Goal: Information Seeking & Learning: Check status

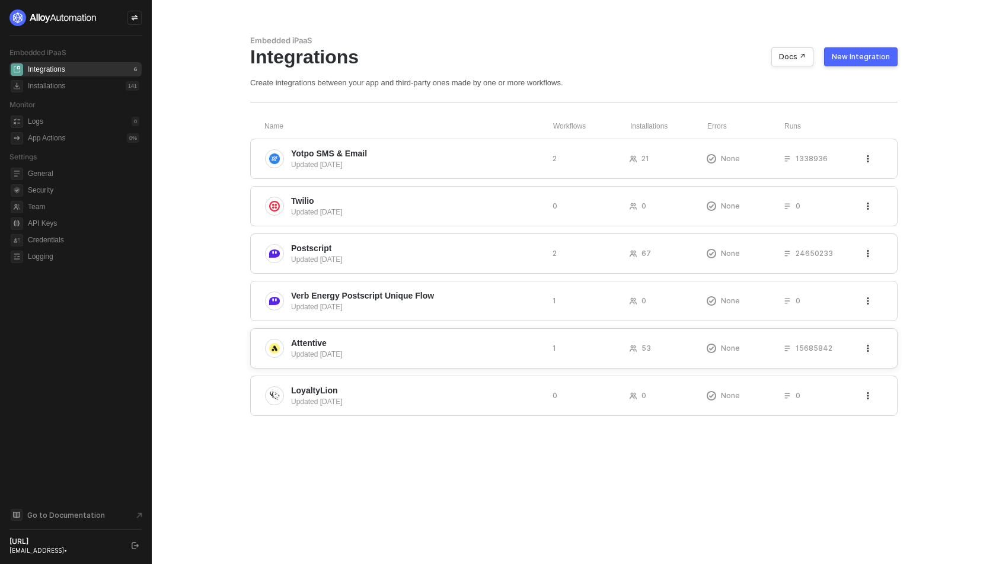
click at [336, 341] on span "Attentive" at bounding box center [417, 343] width 252 height 12
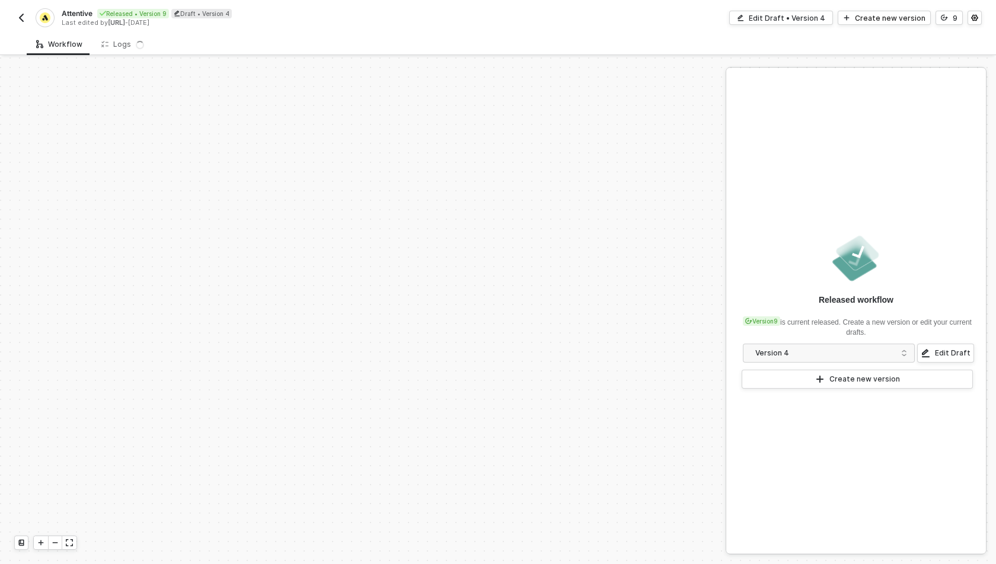
scroll to position [2060, 0]
click at [120, 45] on div "Logs 99+" at bounding box center [130, 45] width 58 height 12
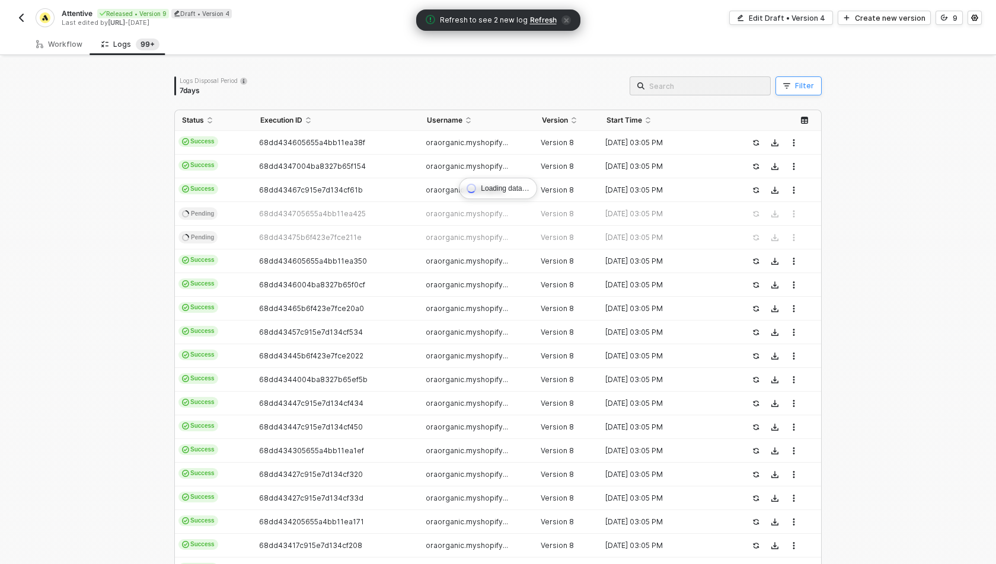
click at [790, 84] on icon "button" at bounding box center [786, 86] width 7 height 5
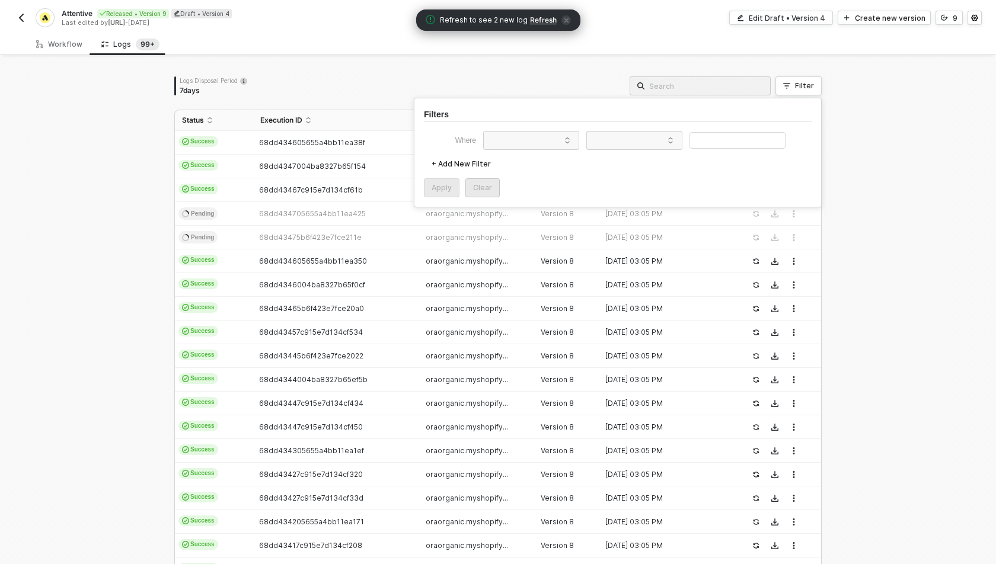
click at [862, 115] on div "Loading data… Logs Disposal Period 7 days Filter Status Execution ID Username V…" at bounding box center [498, 357] width 996 height 600
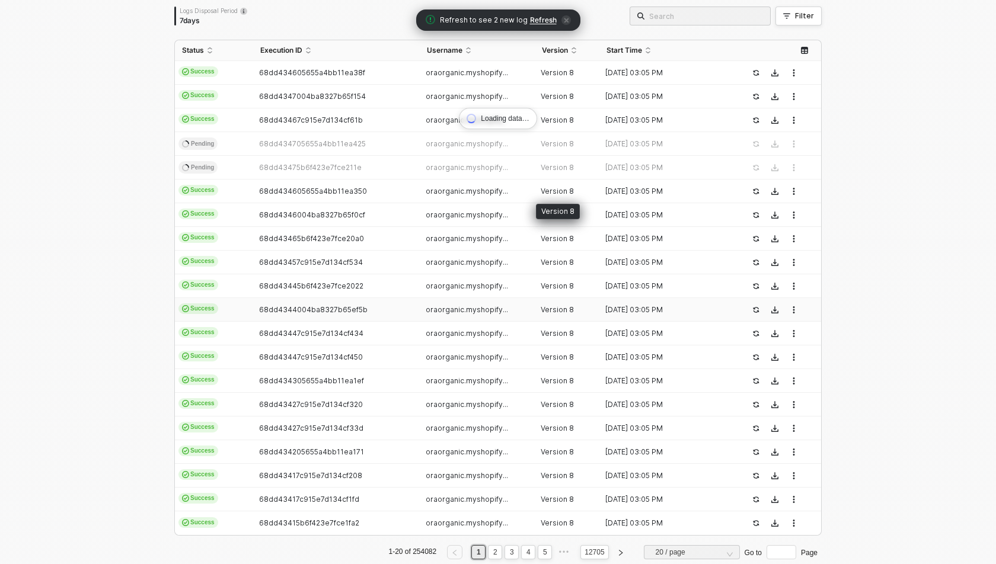
scroll to position [92, 0]
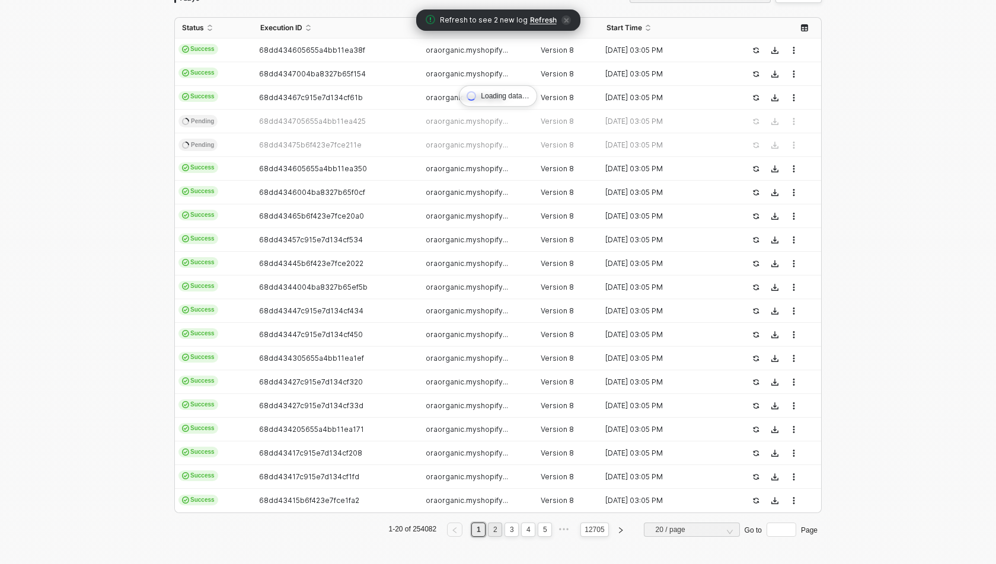
click at [492, 530] on link "2" at bounding box center [495, 529] width 11 height 13
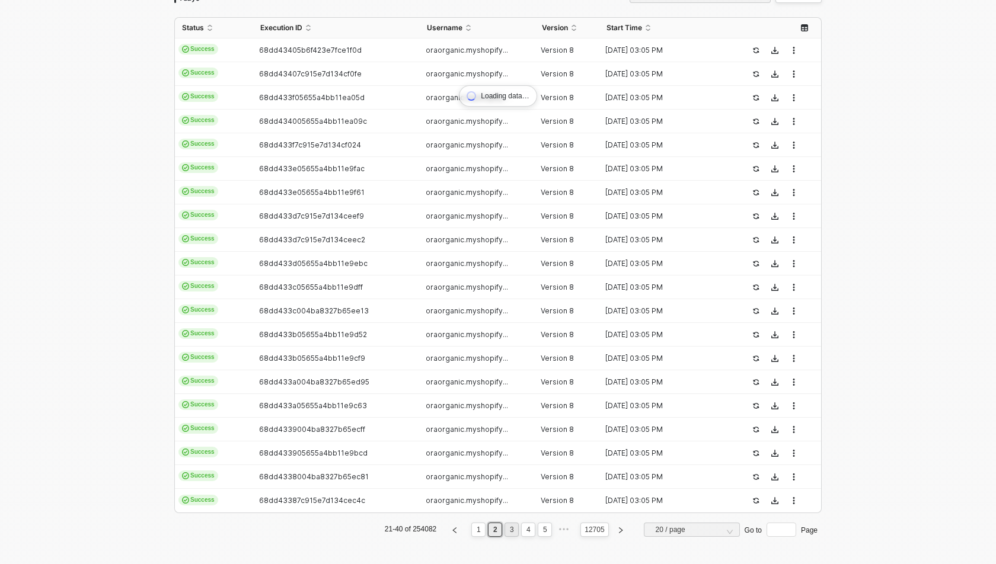
click at [510, 529] on link "3" at bounding box center [511, 529] width 11 height 13
click at [492, 529] on link "2" at bounding box center [495, 529] width 11 height 13
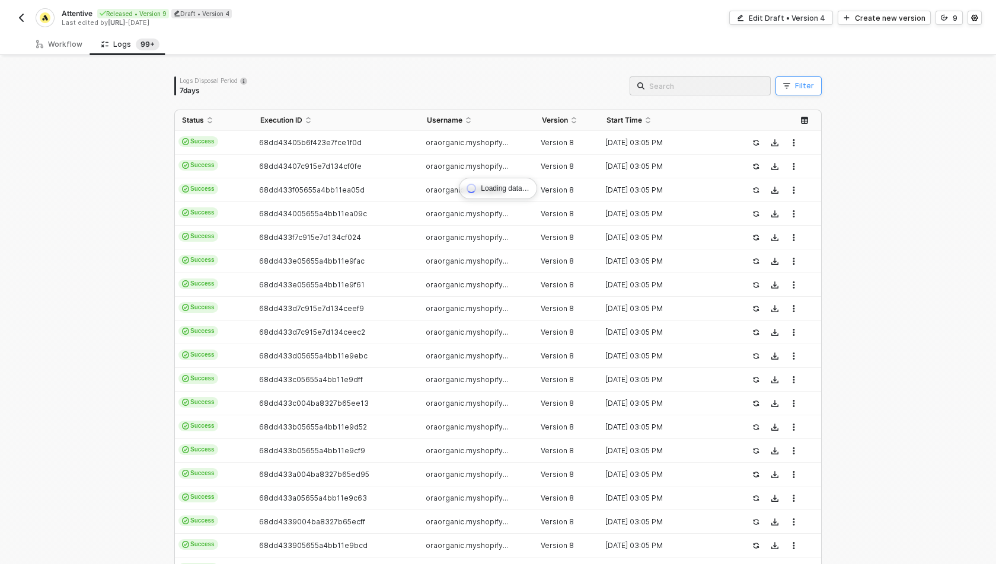
click at [800, 92] on button "Filter" at bounding box center [798, 85] width 46 height 19
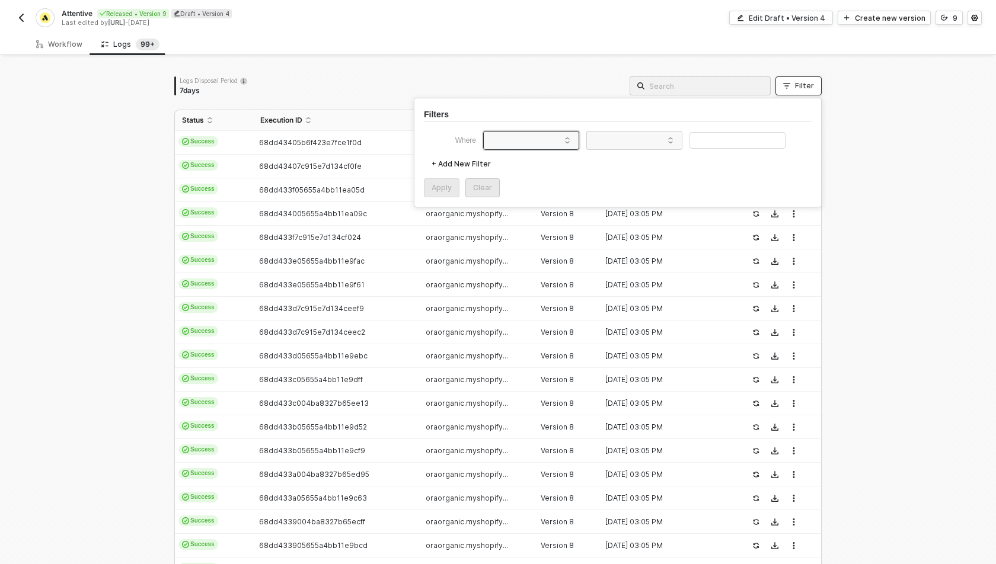
click at [504, 143] on span at bounding box center [533, 141] width 90 height 18
click at [521, 172] on div "Execution ID" at bounding box center [530, 181] width 85 height 19
click at [538, 129] on div "Filters Where Execution ID + Add New Filter Apply Clear" at bounding box center [618, 153] width 408 height 110
click at [538, 136] on div "Execution ID" at bounding box center [518, 140] width 54 height 9
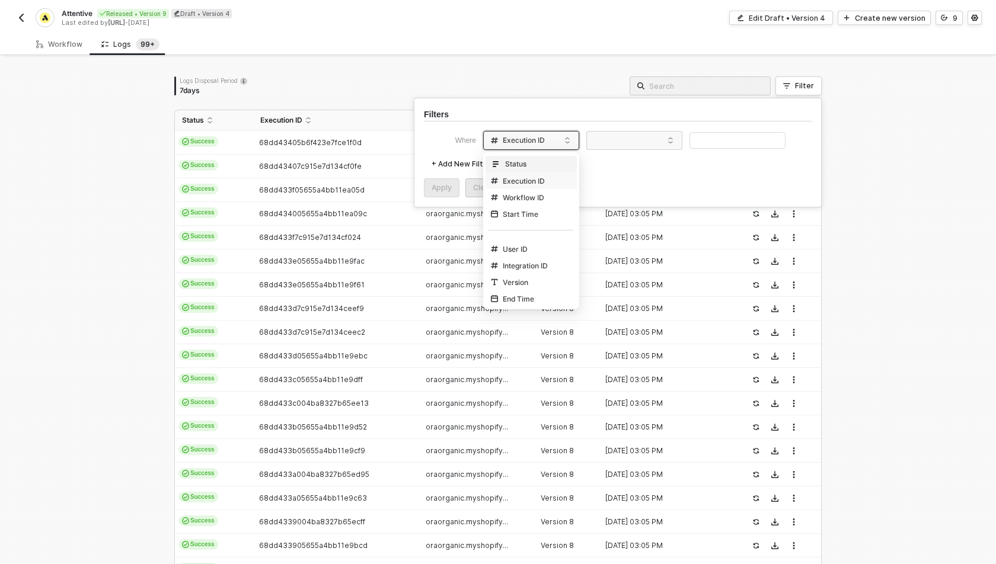
click at [536, 158] on div "Status" at bounding box center [530, 164] width 85 height 19
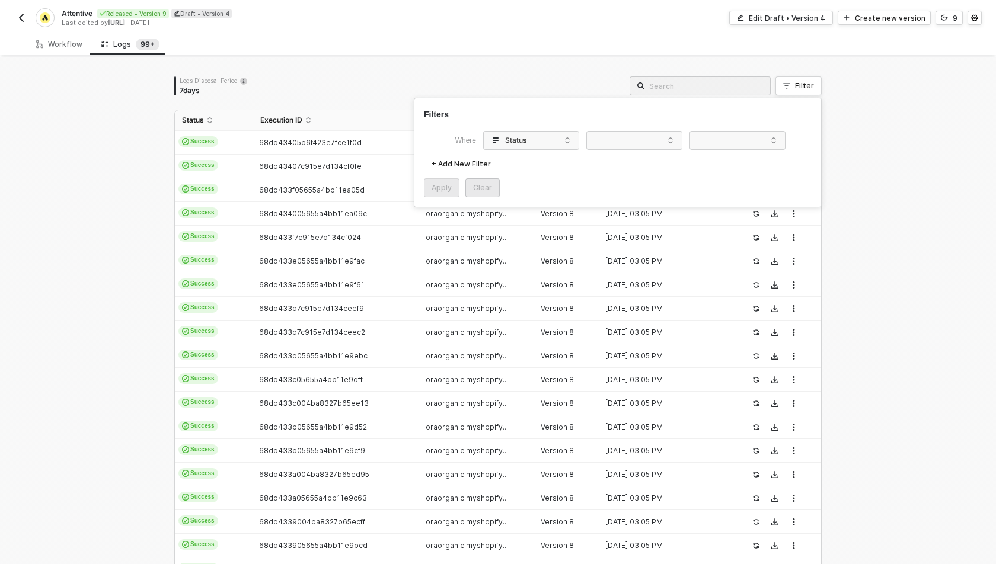
click at [651, 128] on div "Filters Where Status + Add New Filter Apply Clear" at bounding box center [618, 153] width 408 height 110
click at [651, 135] on span at bounding box center [637, 141] width 90 height 18
click at [650, 159] on div "Equals" at bounding box center [634, 163] width 85 height 19
click at [715, 138] on span at bounding box center [740, 141] width 90 height 18
click at [716, 175] on div "Failure" at bounding box center [737, 180] width 85 height 19
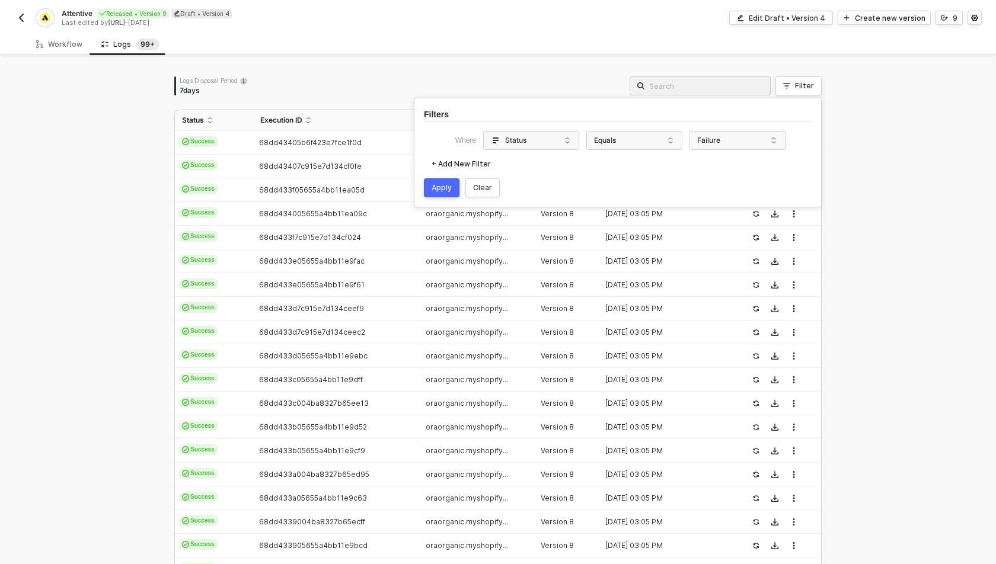
click at [436, 184] on div "Apply" at bounding box center [442, 187] width 20 height 9
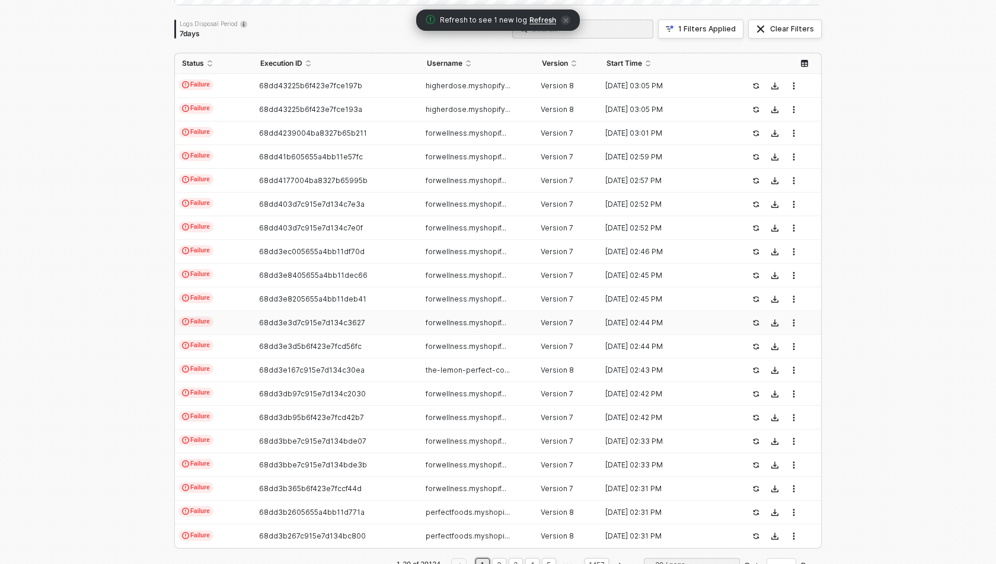
scroll to position [273, 0]
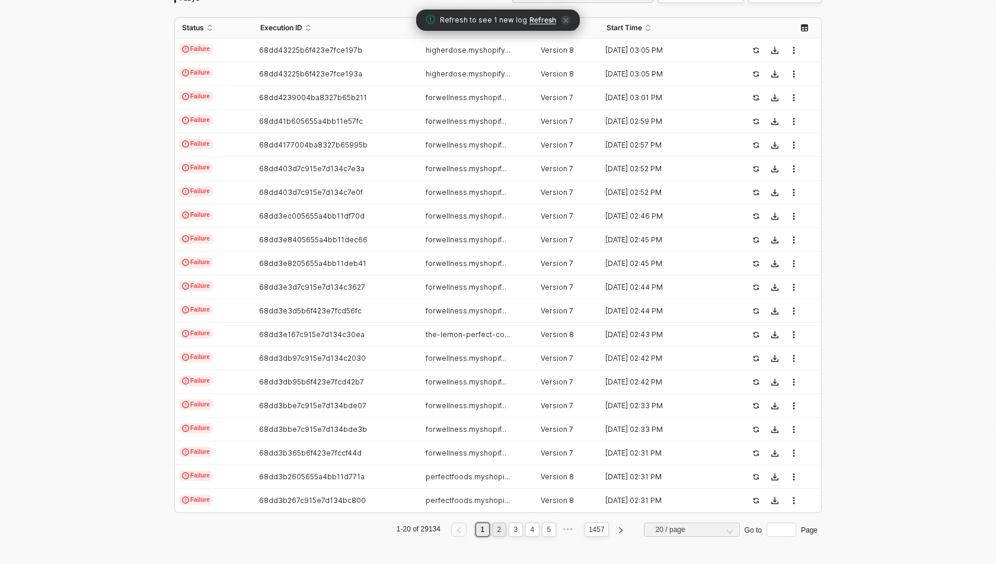
click at [500, 526] on link "2" at bounding box center [499, 529] width 11 height 13
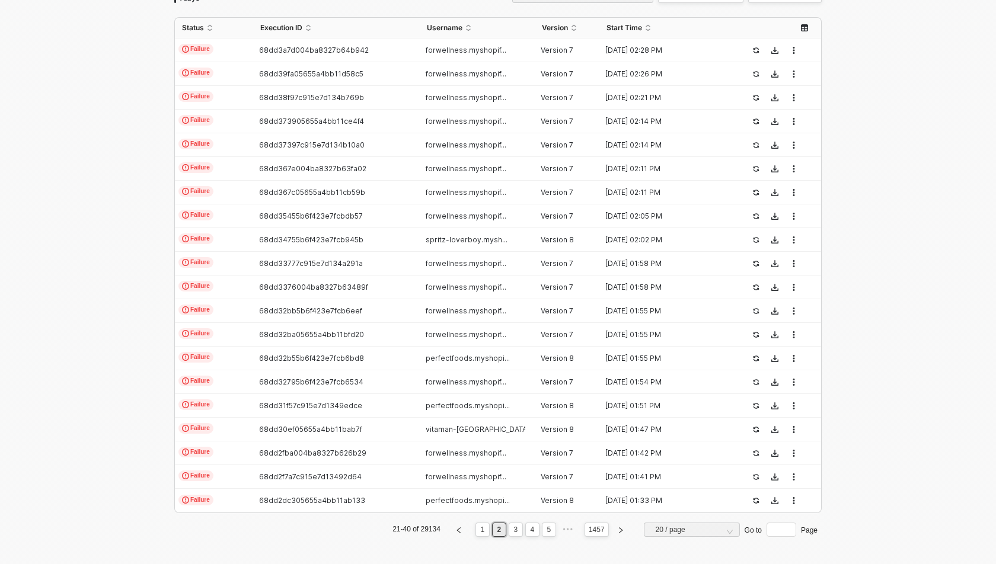
click at [500, 523] on link "2" at bounding box center [499, 529] width 11 height 13
click at [479, 531] on link "1" at bounding box center [482, 529] width 11 height 13
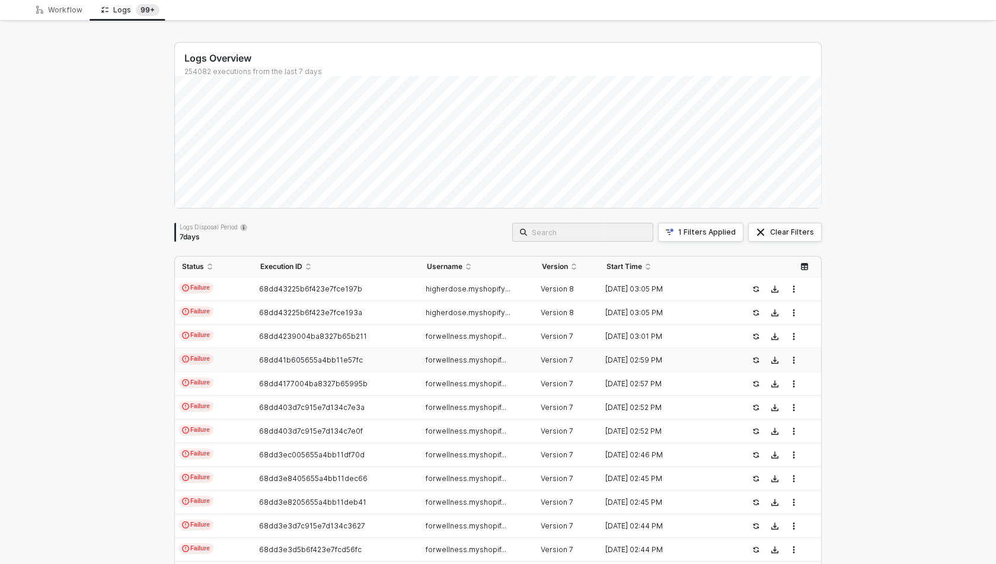
scroll to position [0, 0]
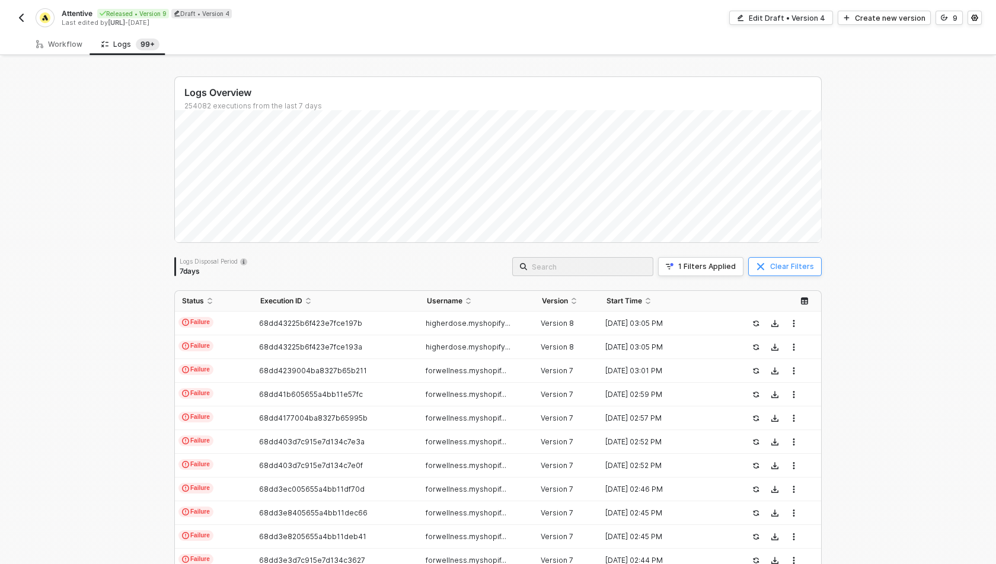
click at [759, 265] on icon "button" at bounding box center [760, 266] width 9 height 9
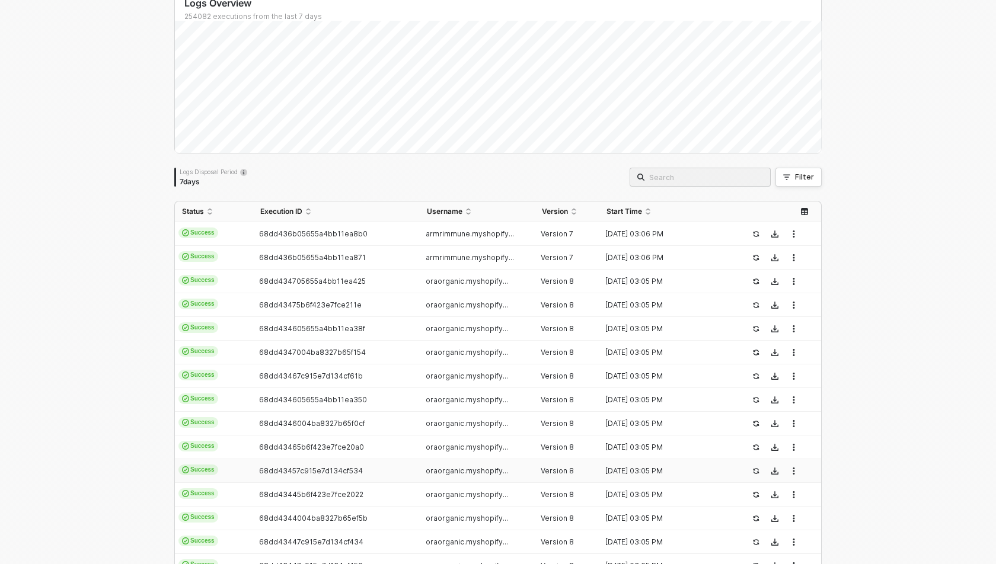
scroll to position [84, 0]
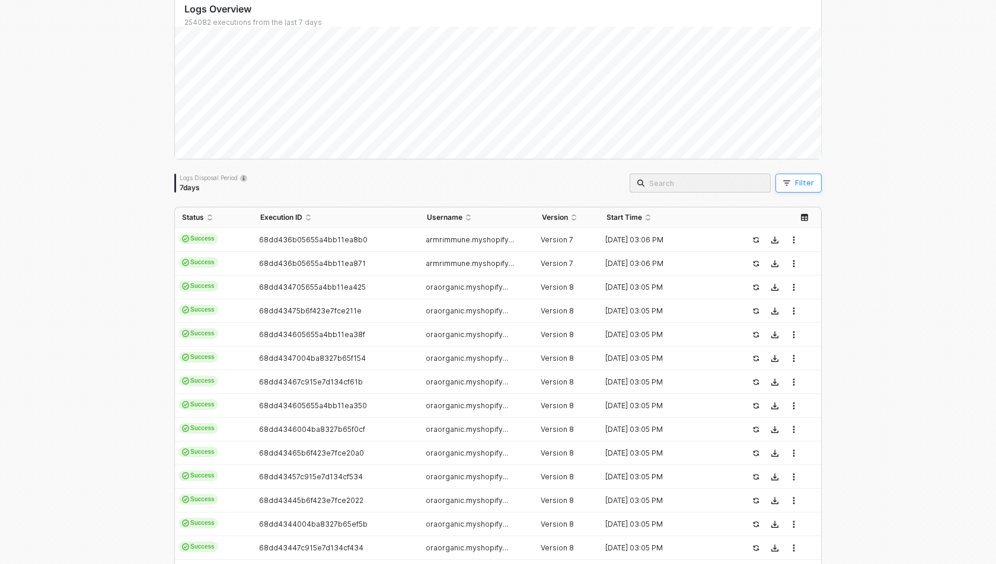
click at [788, 184] on icon "button" at bounding box center [786, 183] width 7 height 7
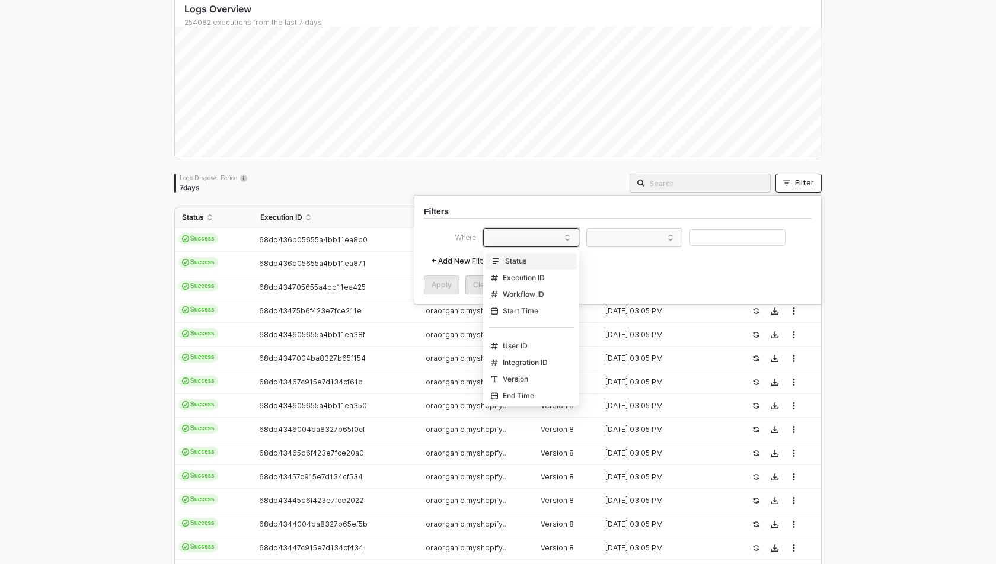
click at [528, 239] on span at bounding box center [533, 238] width 90 height 18
click at [418, 296] on div "Filters Where userId forgeWorkflow.integration._id Status Execution ID Workflow…" at bounding box center [618, 250] width 408 height 110
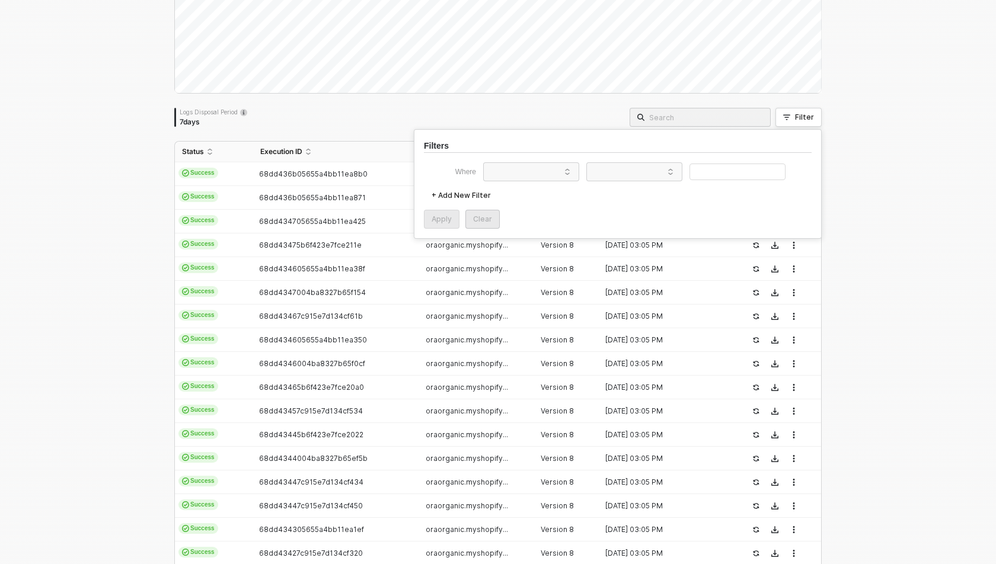
scroll to position [273, 0]
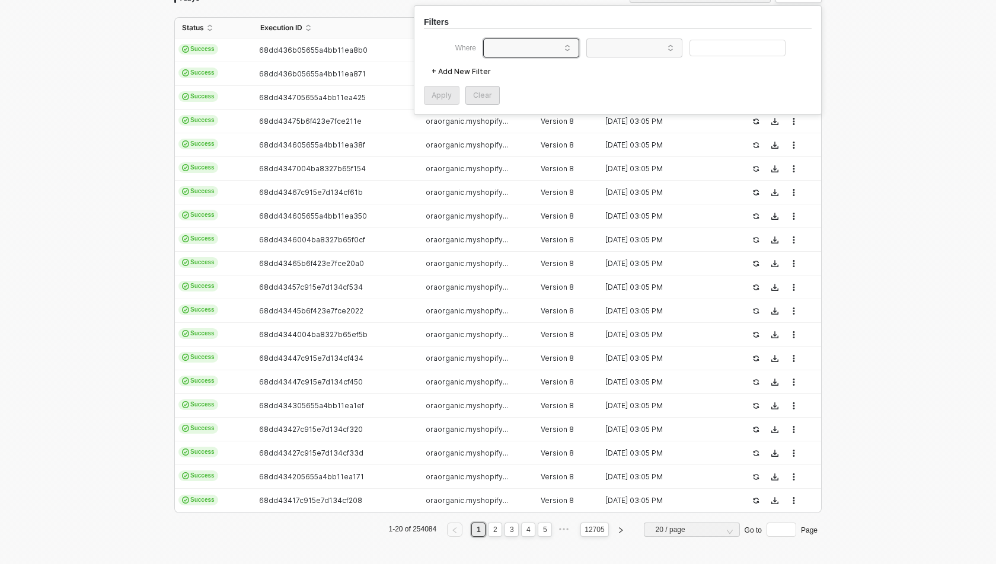
click at [527, 54] on span at bounding box center [533, 48] width 90 height 18
click at [517, 192] on div "Version" at bounding box center [509, 190] width 37 height 9
click at [617, 36] on div "Filters Where Version + Add New Filter Apply Clear" at bounding box center [618, 60] width 408 height 110
click at [617, 41] on span at bounding box center [637, 48] width 90 height 18
click at [615, 101] on div "Equals" at bounding box center [634, 104] width 85 height 19
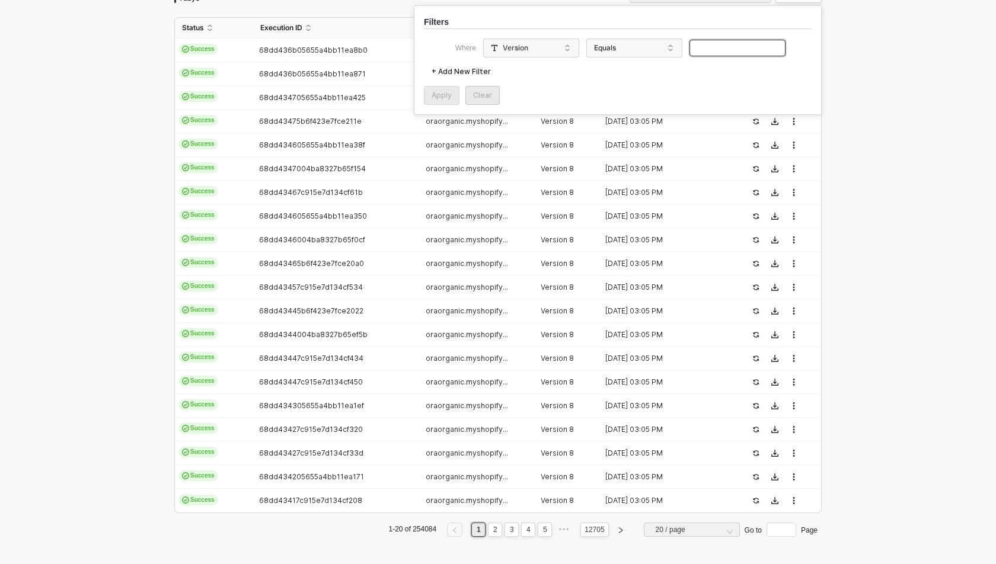
click at [698, 45] on input "text" at bounding box center [737, 48] width 96 height 17
click at [427, 101] on button "Apply" at bounding box center [442, 95] width 36 height 19
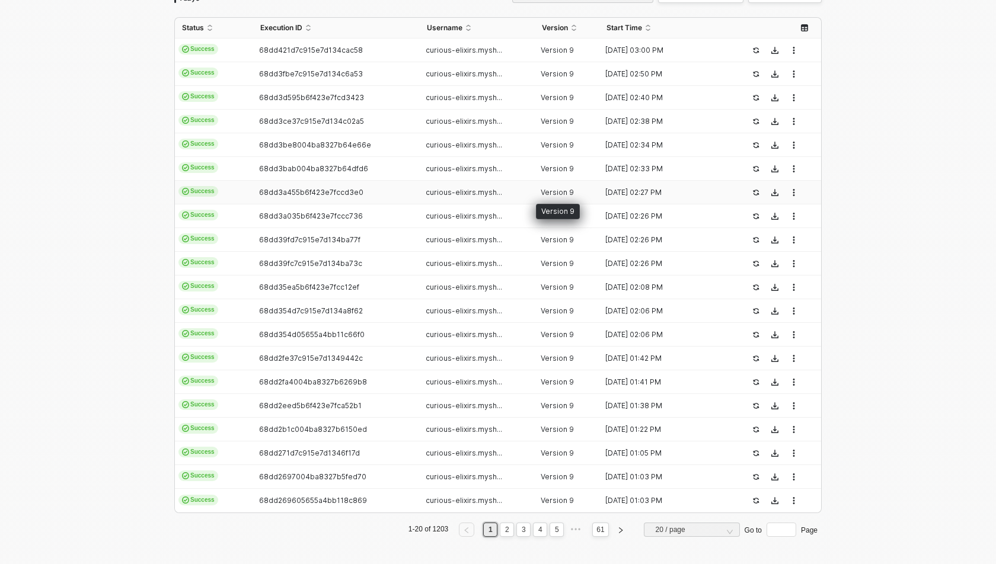
scroll to position [0, 0]
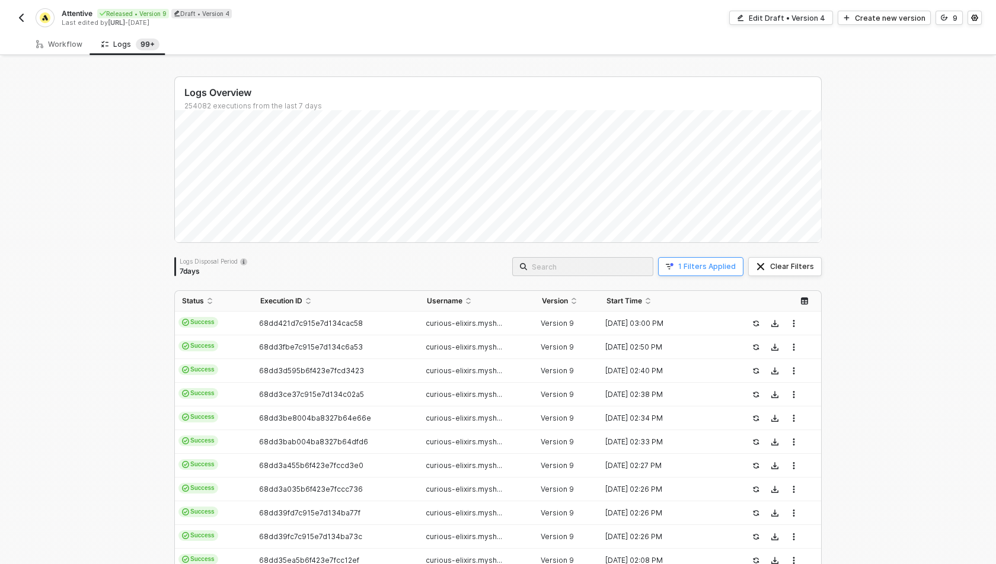
click at [705, 266] on div "1 Filters Applied" at bounding box center [706, 266] width 57 height 9
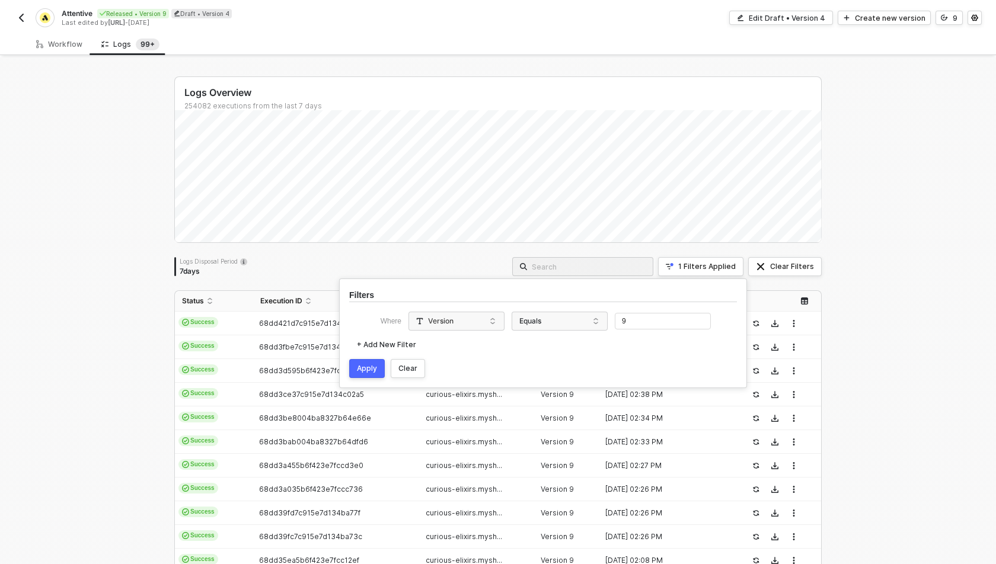
click at [378, 338] on button "+ Add New Filter" at bounding box center [386, 345] width 75 height 19
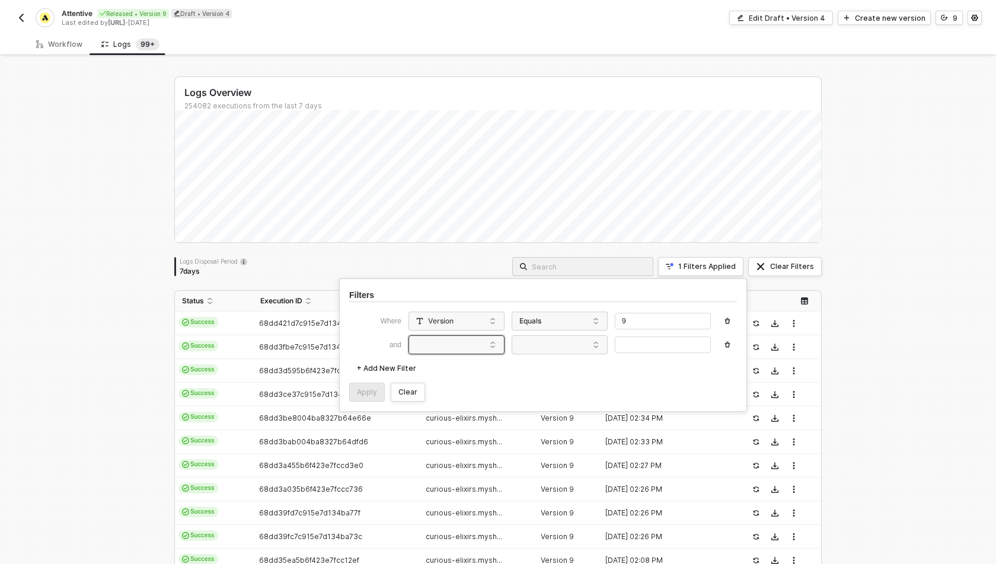
click at [459, 337] on span at bounding box center [459, 345] width 90 height 18
click at [457, 369] on div "Status" at bounding box center [456, 368] width 85 height 19
click at [558, 349] on span at bounding box center [562, 345] width 90 height 18
click at [558, 363] on div "Equals" at bounding box center [559, 368] width 85 height 19
click at [643, 341] on span at bounding box center [665, 345] width 90 height 18
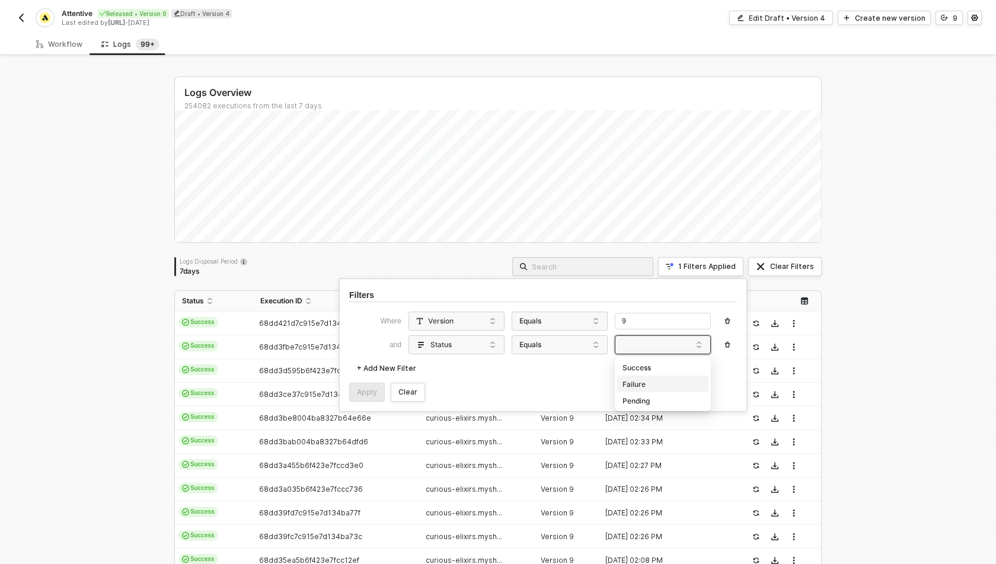
click at [634, 379] on div "Failure" at bounding box center [662, 384] width 85 height 19
click at [374, 391] on div "Apply" at bounding box center [367, 392] width 20 height 9
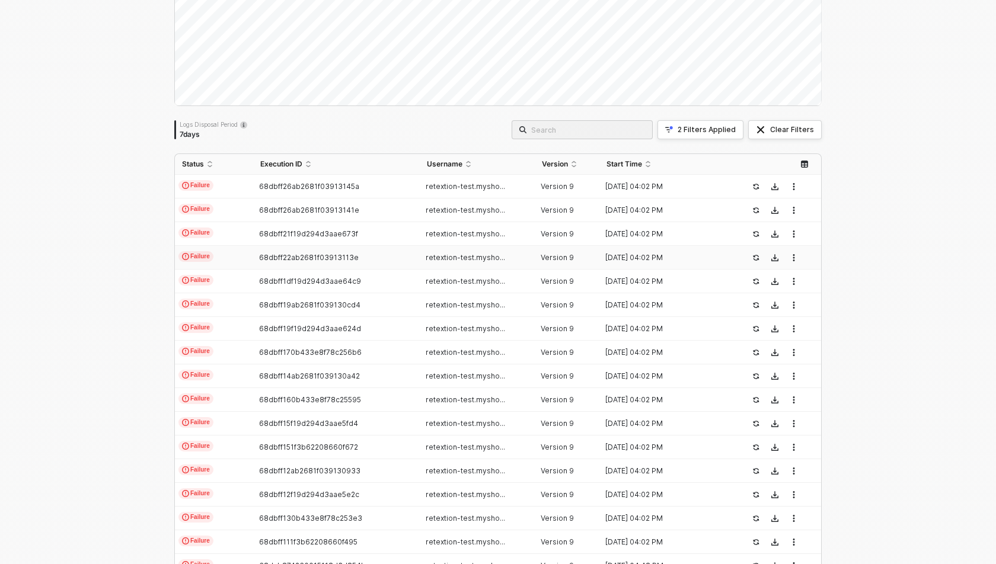
scroll to position [273, 0]
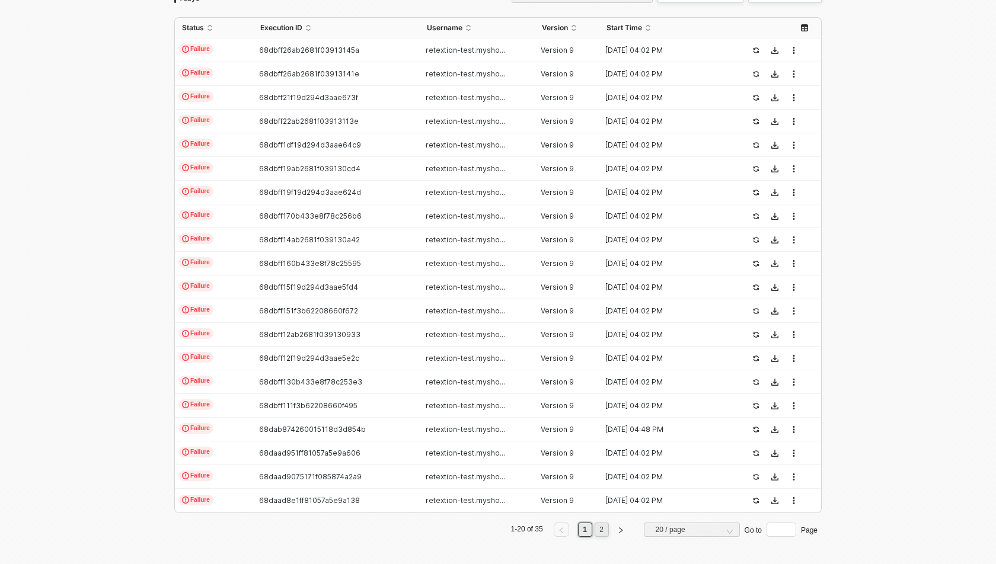
click at [603, 529] on link "2" at bounding box center [601, 529] width 11 height 13
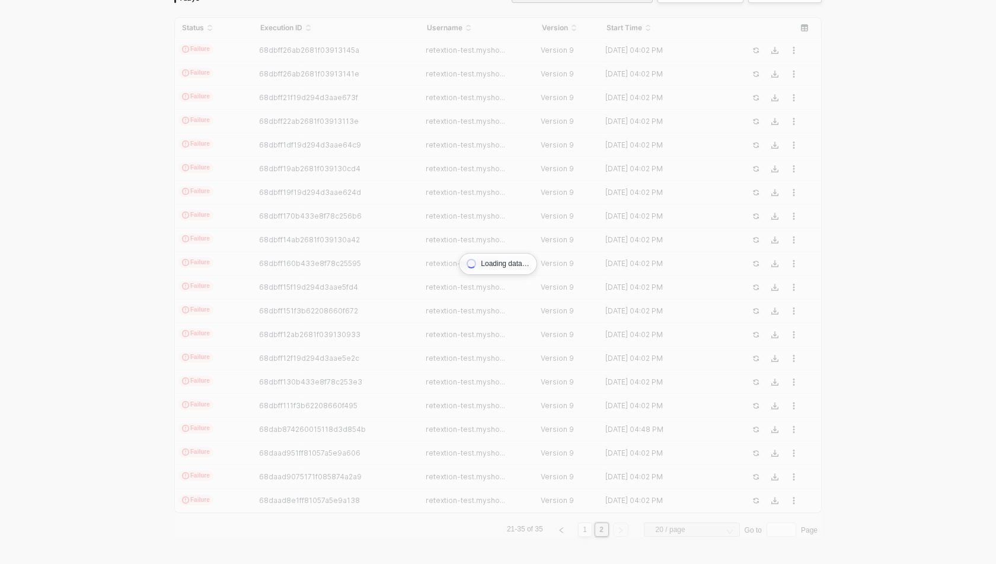
scroll to position [155, 0]
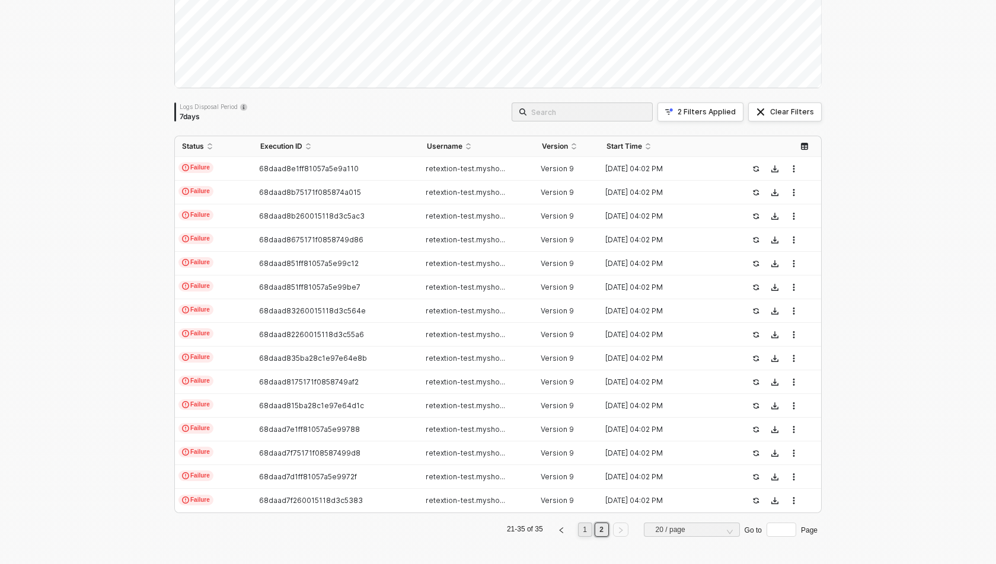
click at [582, 528] on link "1" at bounding box center [584, 529] width 11 height 13
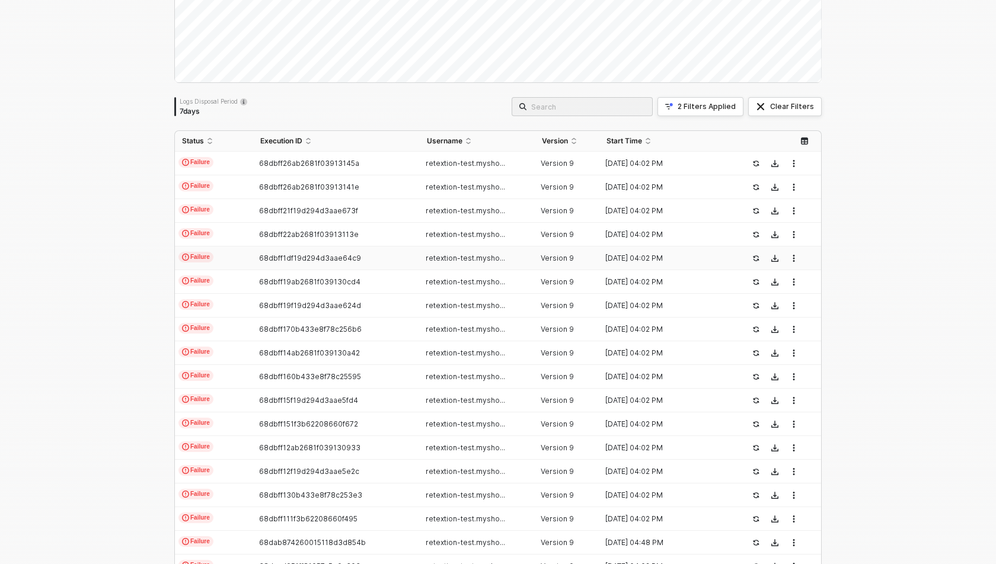
scroll to position [120, 0]
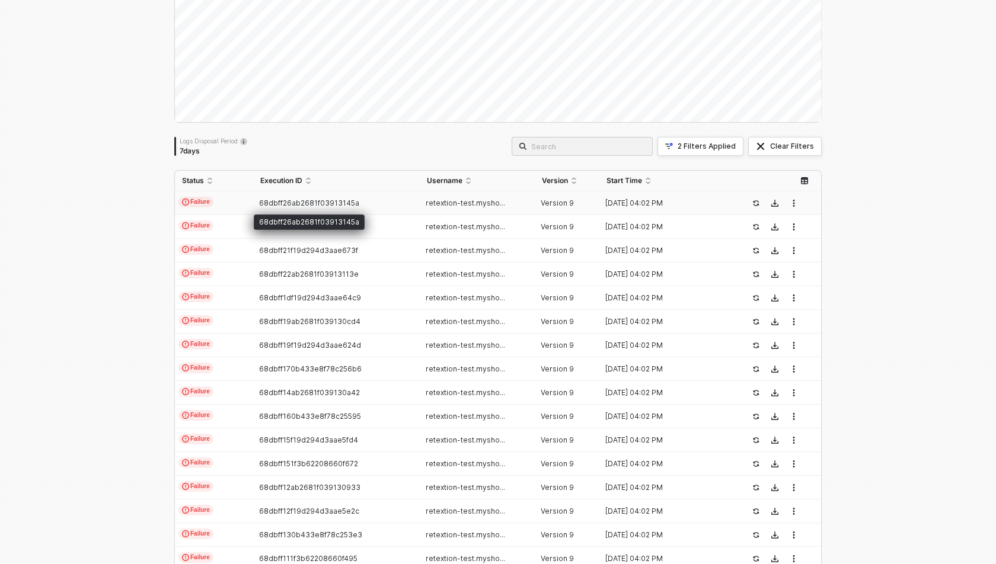
click at [318, 199] on span "68dbff26ab2681f03913145a" at bounding box center [309, 203] width 100 height 9
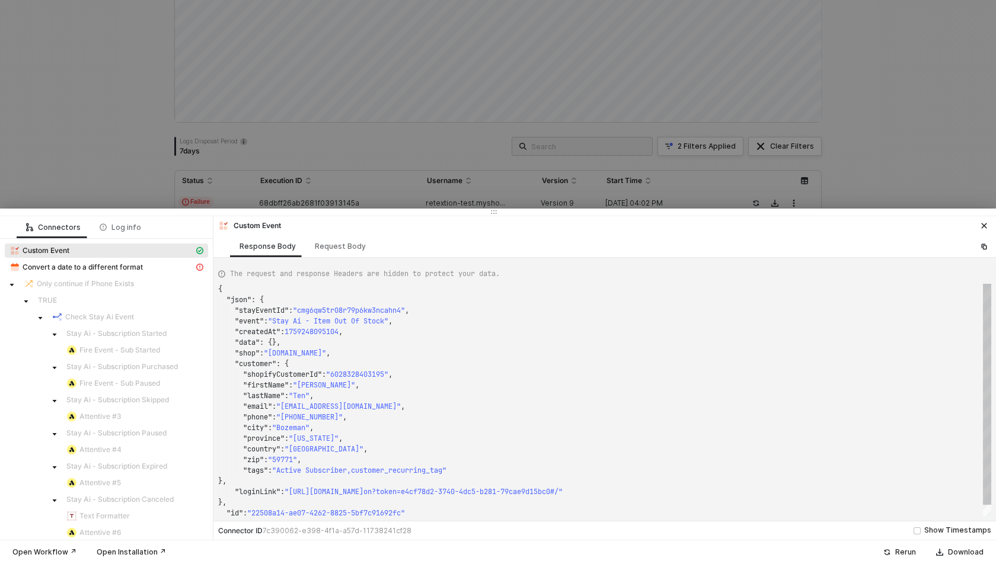
scroll to position [107, 0]
click at [316, 250] on div "Request Body" at bounding box center [340, 246] width 51 height 9
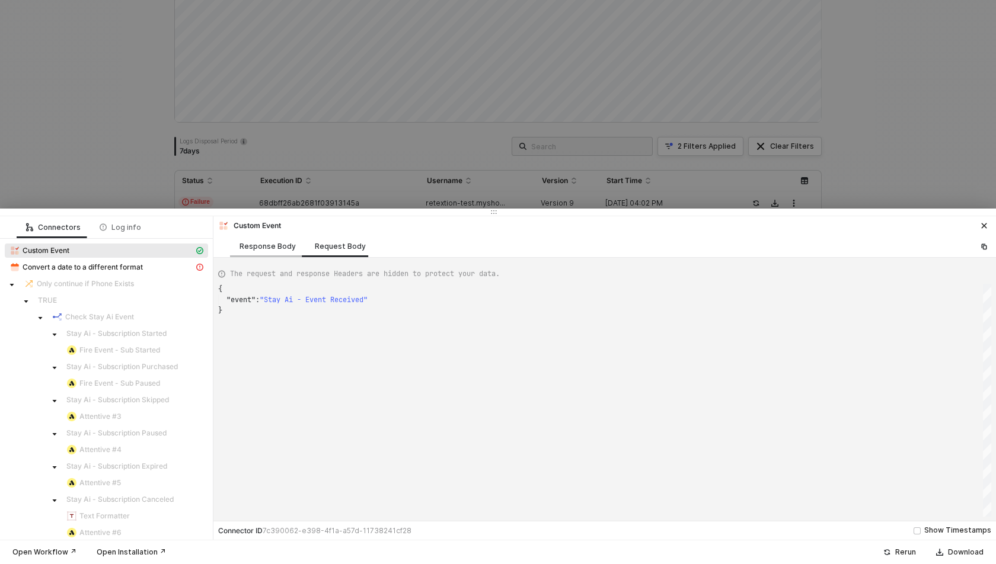
click at [274, 249] on div "Response Body" at bounding box center [267, 246] width 56 height 9
type textarea "{ "json": { "stayEventId": "cmg6qw5tr08r79p6kw3ncahn4", "event": "Stay Ai - Ite…"
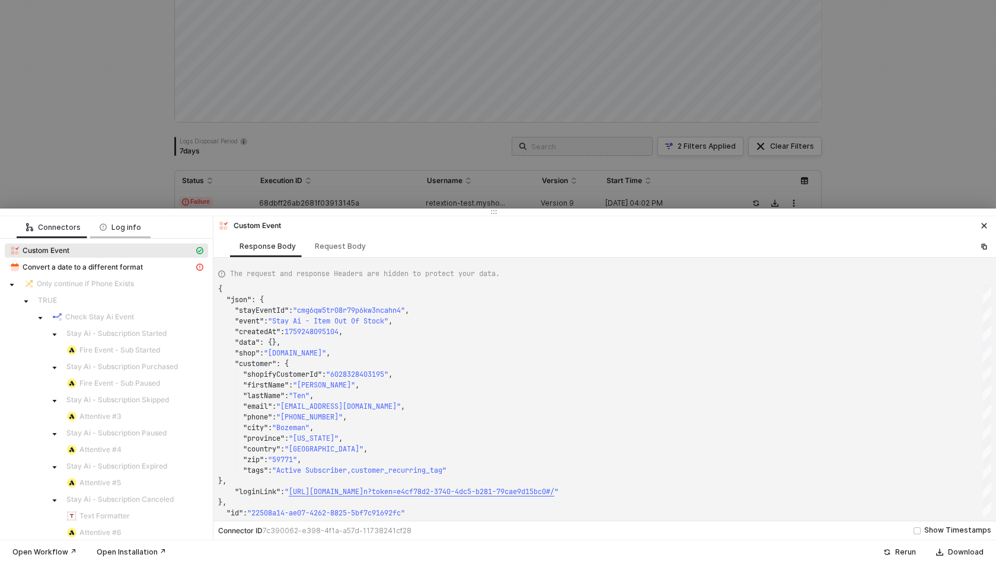
click at [116, 223] on div "Log info" at bounding box center [120, 227] width 41 height 9
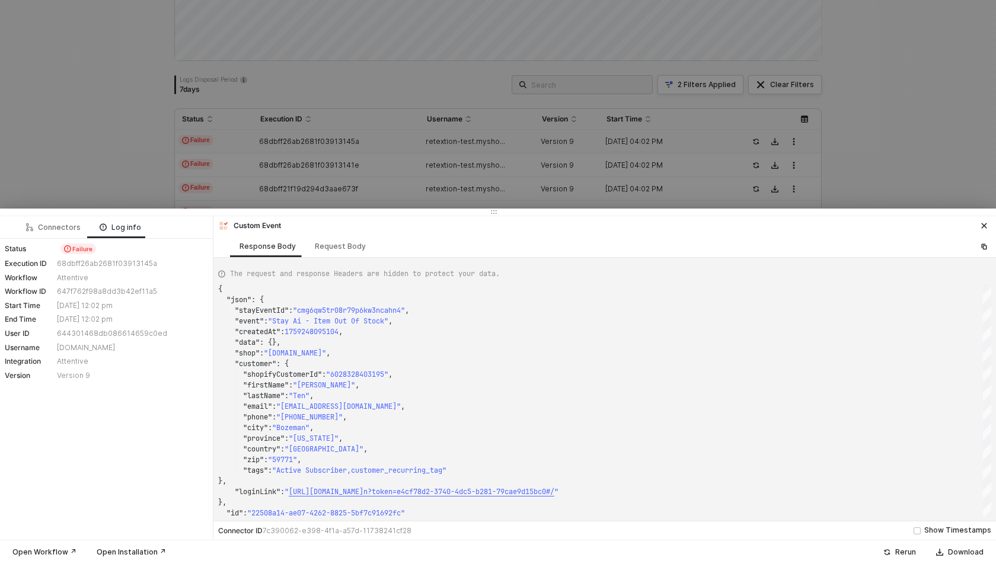
scroll to position [189, 0]
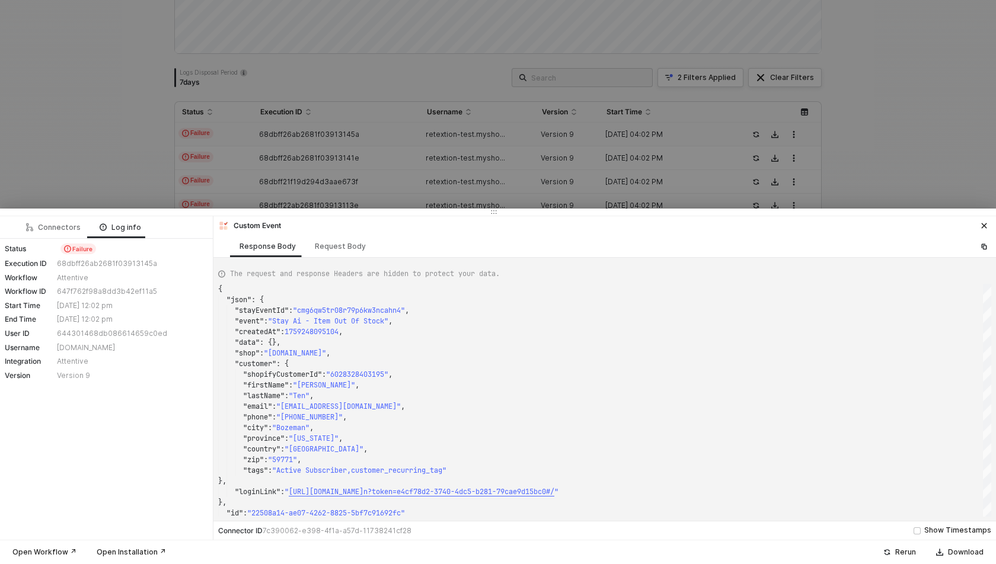
click at [149, 157] on div at bounding box center [498, 282] width 996 height 564
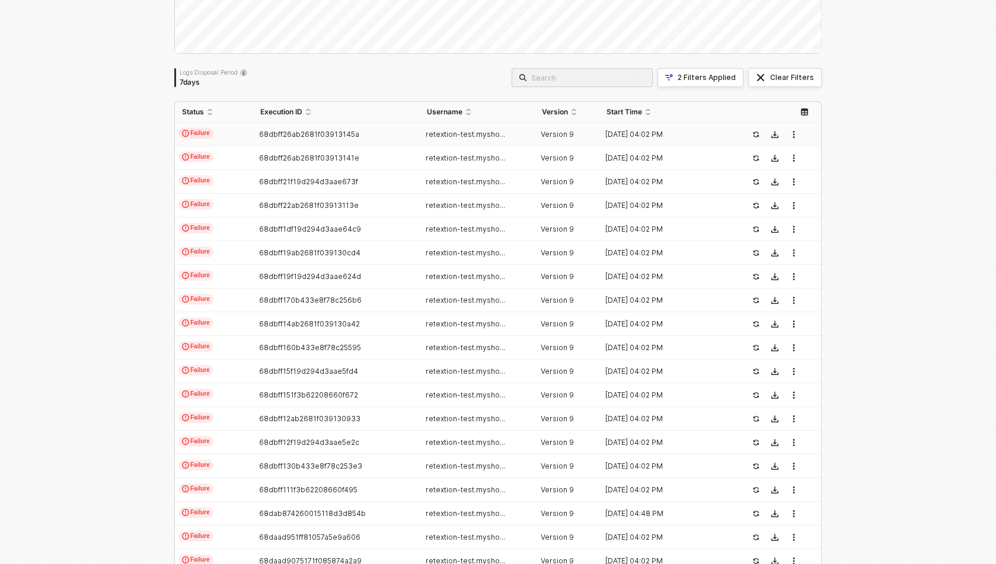
scroll to position [0, 0]
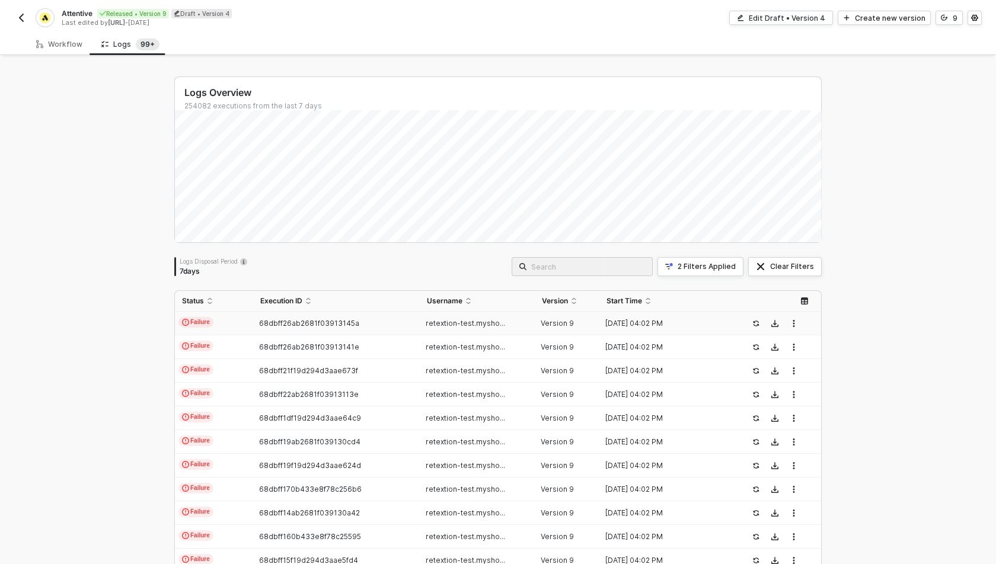
click at [18, 20] on img "button" at bounding box center [21, 17] width 9 height 9
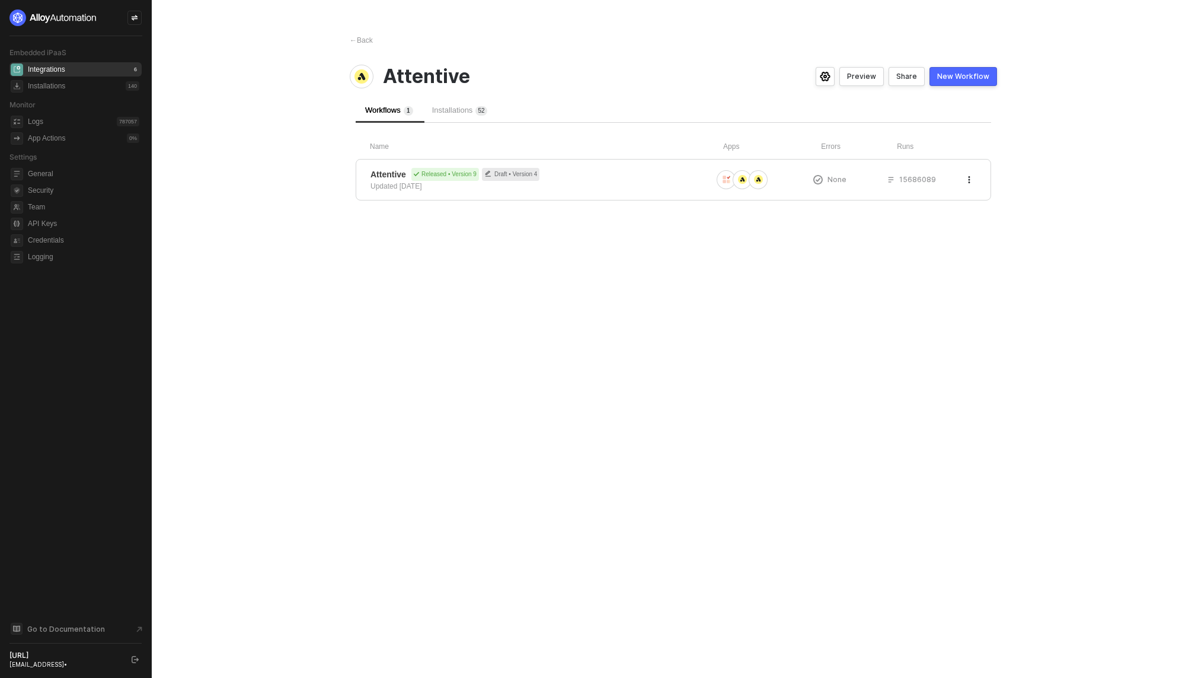
click at [481, 107] on span "5" at bounding box center [480, 110] width 4 height 7
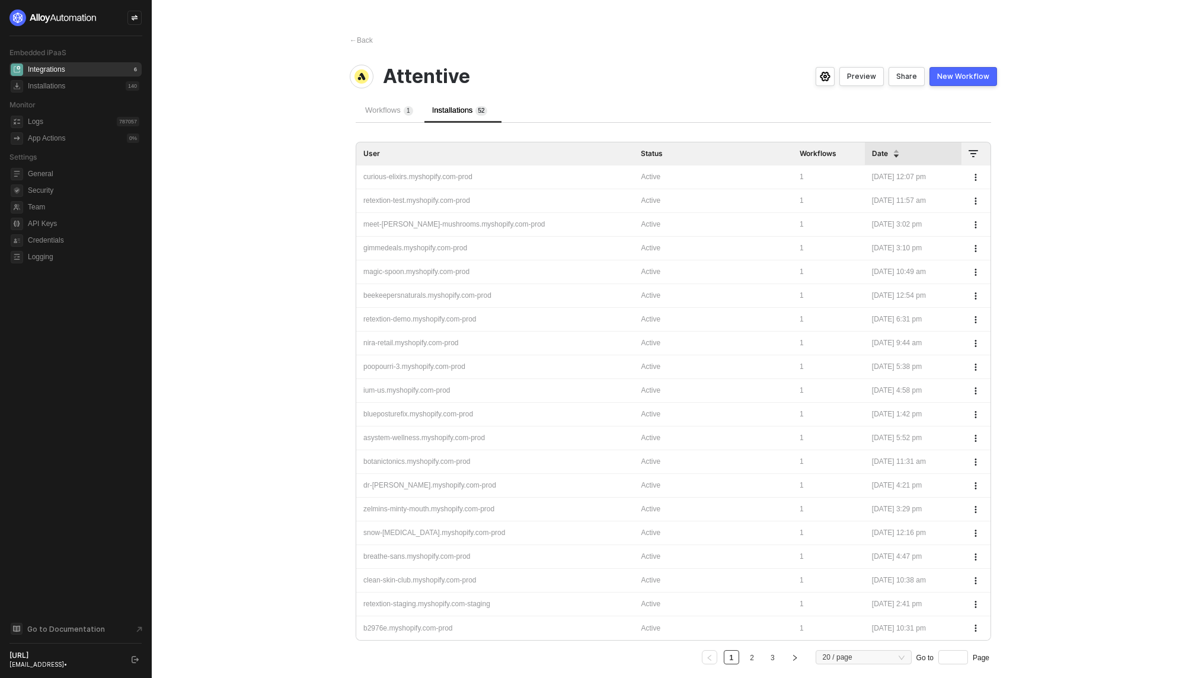
scroll to position [31, 0]
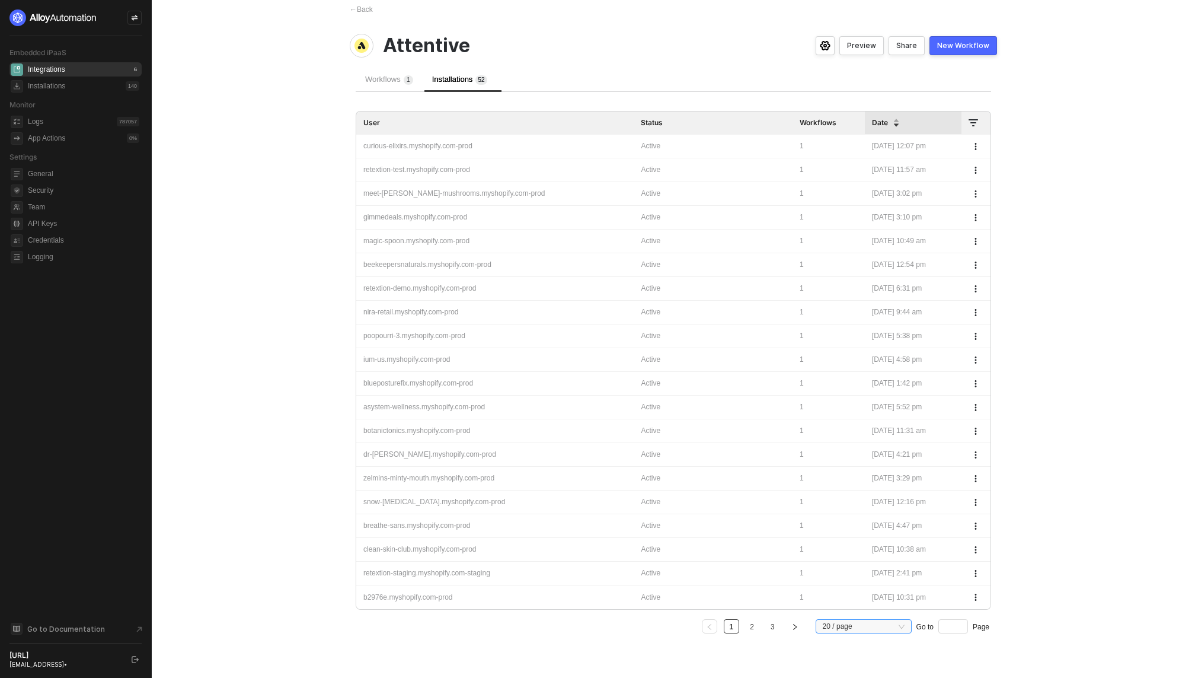
click at [857, 624] on span "20 / page" at bounding box center [864, 626] width 82 height 18
click at [858, 602] on div "100 / page" at bounding box center [863, 604] width 77 height 13
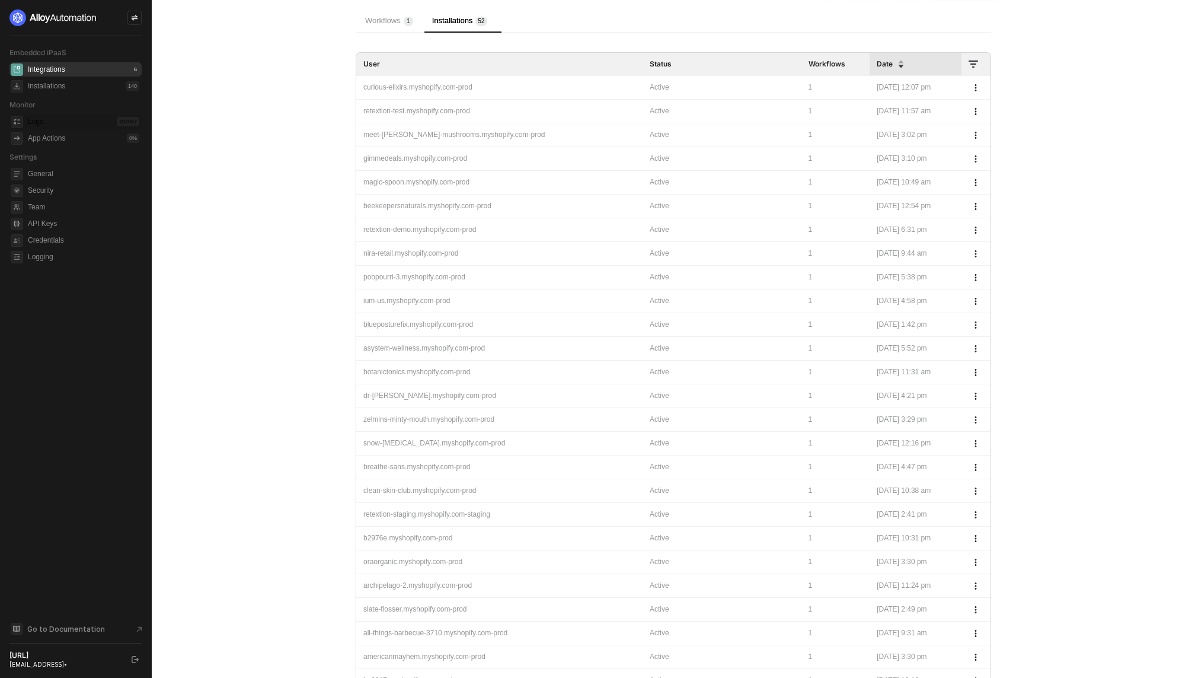
scroll to position [0, 0]
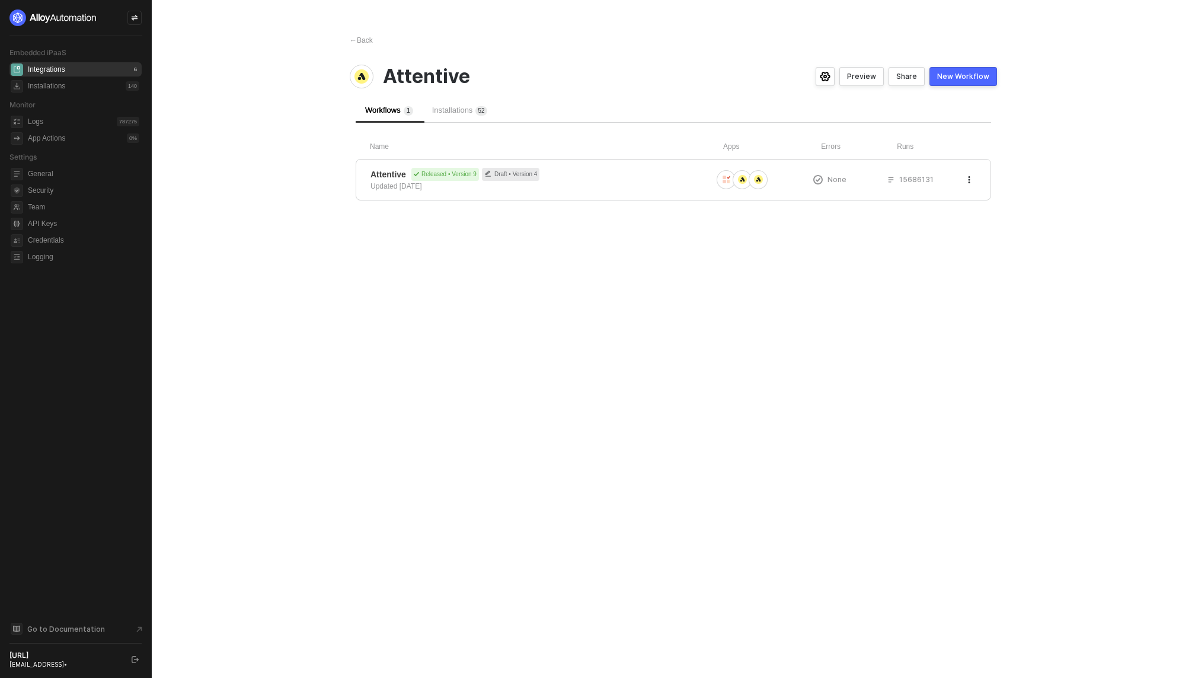
click at [447, 111] on span "Installations 5 2" at bounding box center [459, 110] width 55 height 9
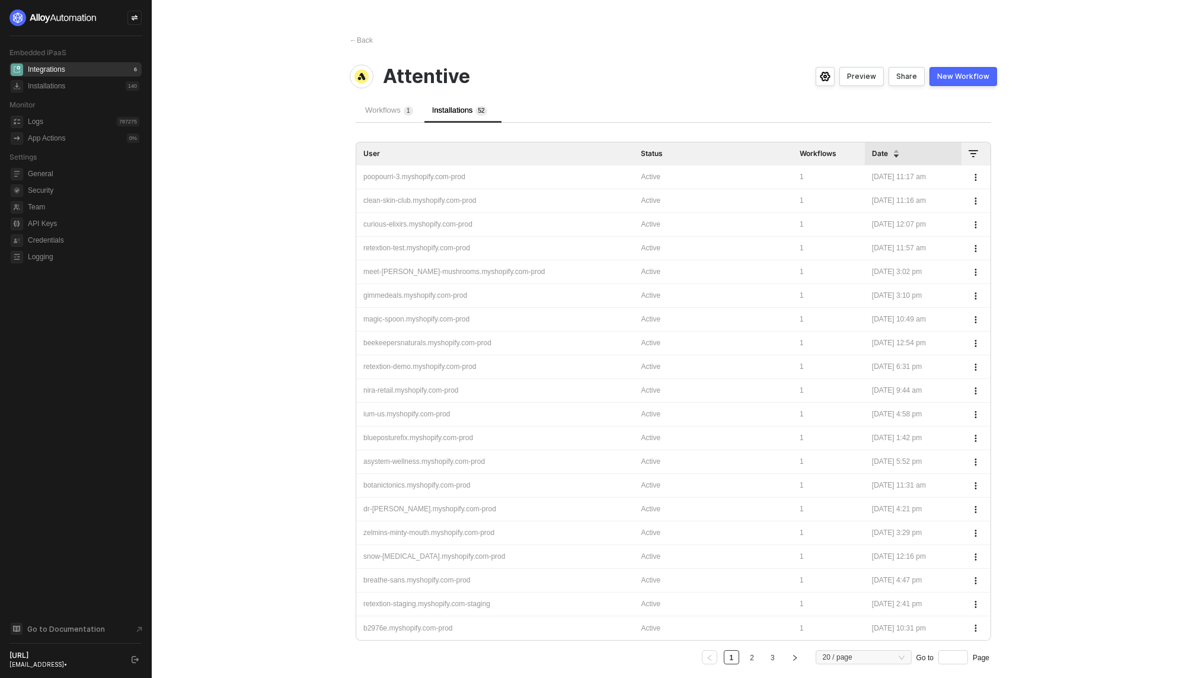
click at [975, 171] on button "button" at bounding box center [976, 177] width 14 height 14
click at [872, 156] on span "Date" at bounding box center [880, 153] width 16 height 9
click at [531, 174] on div "poopourri-3.myshopify.com-prod" at bounding box center [494, 176] width 263 height 11
